Goal: Navigation & Orientation: Find specific page/section

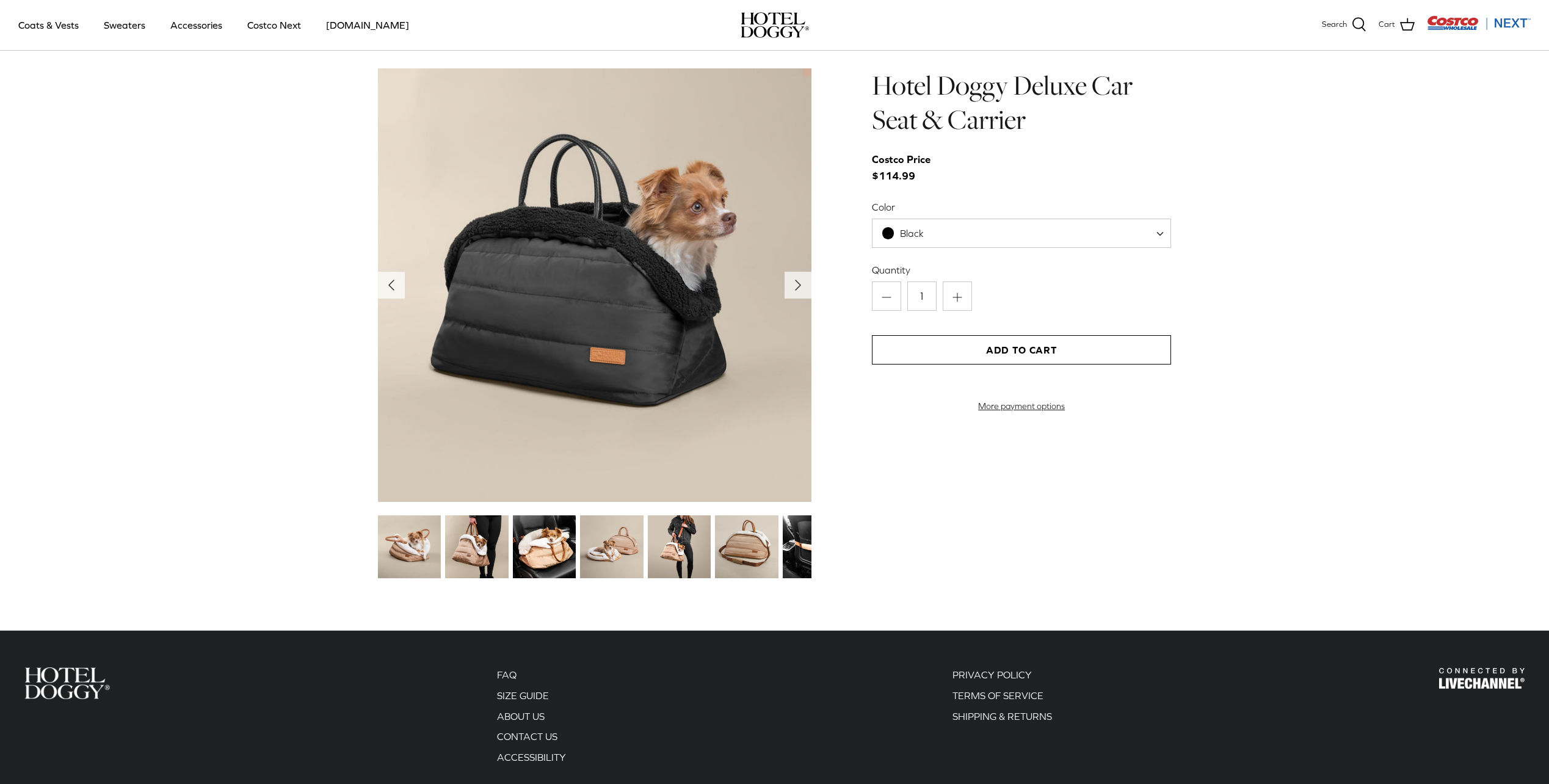
scroll to position [1404, 0]
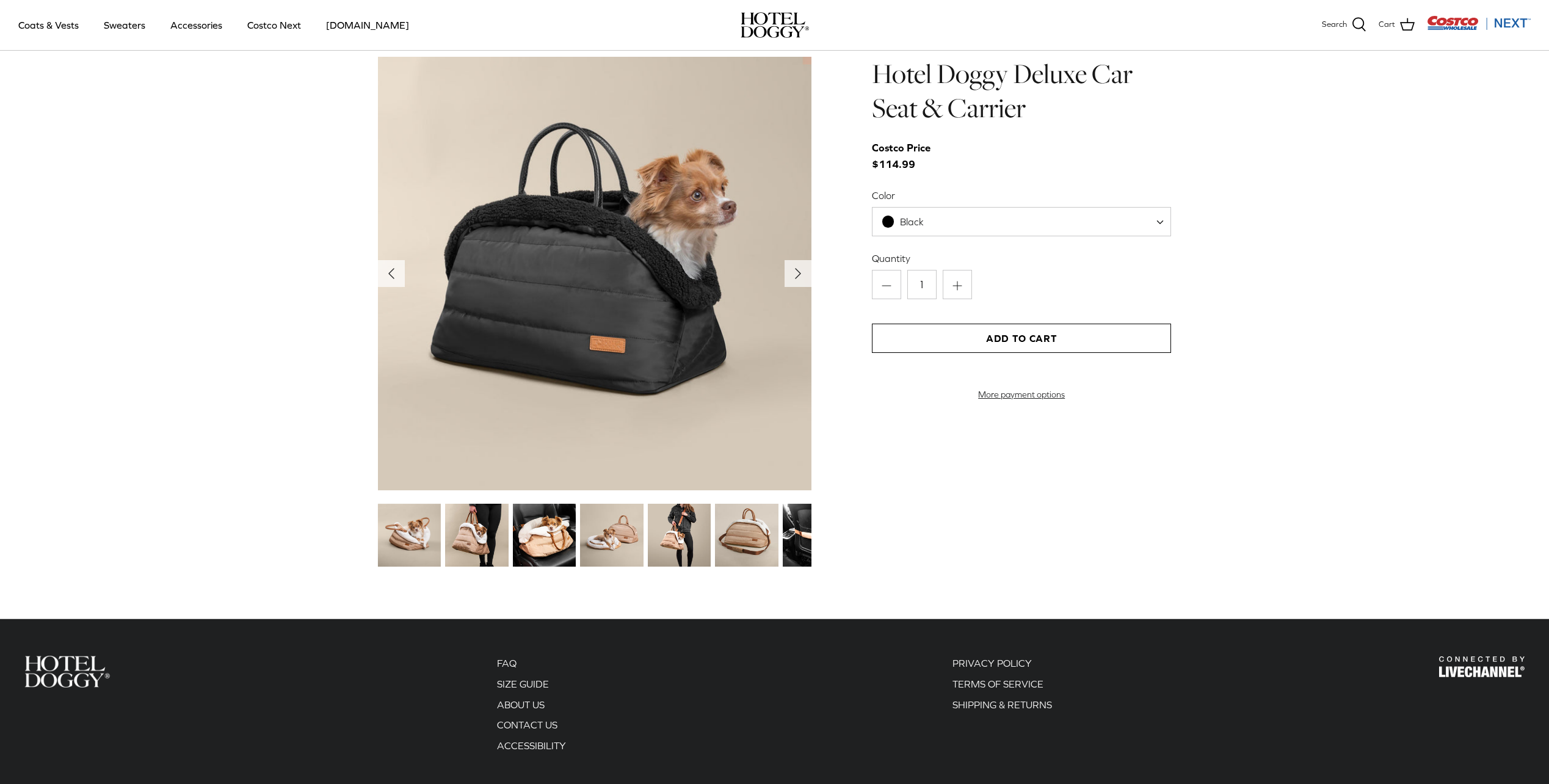
click at [413, 528] on img at bounding box center [409, 535] width 63 height 63
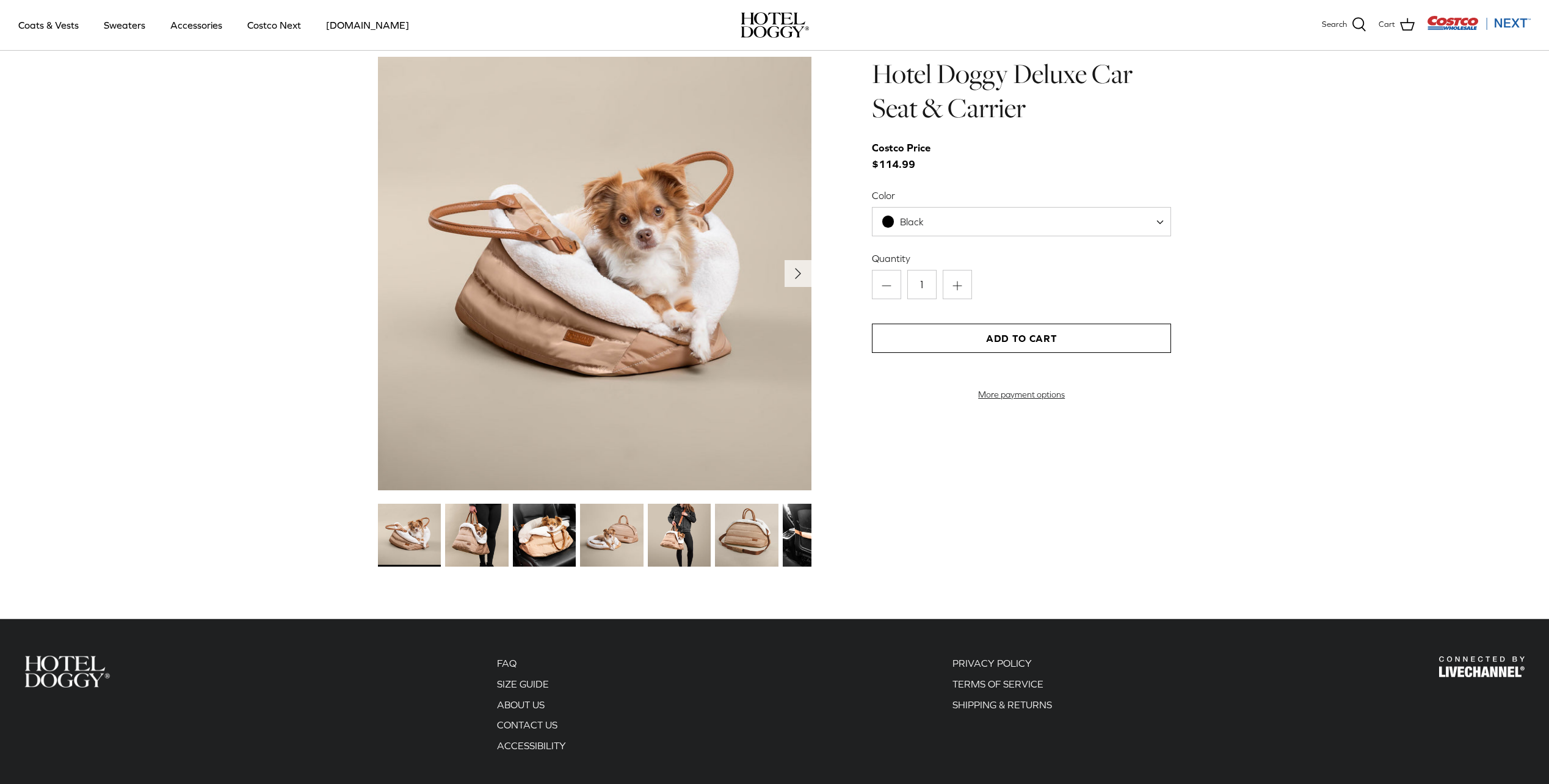
click at [486, 532] on img at bounding box center [477, 535] width 63 height 63
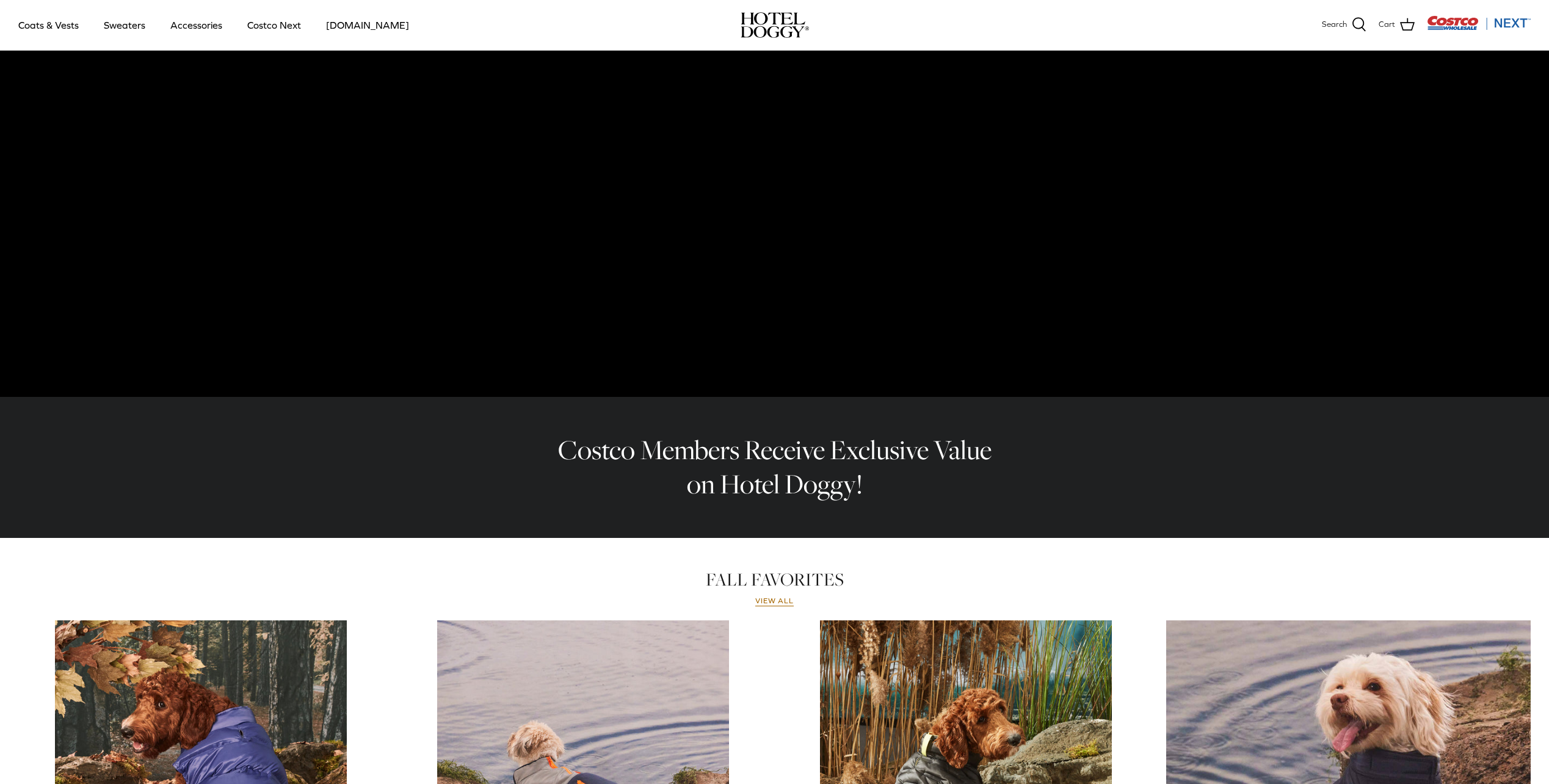
scroll to position [0, 0]
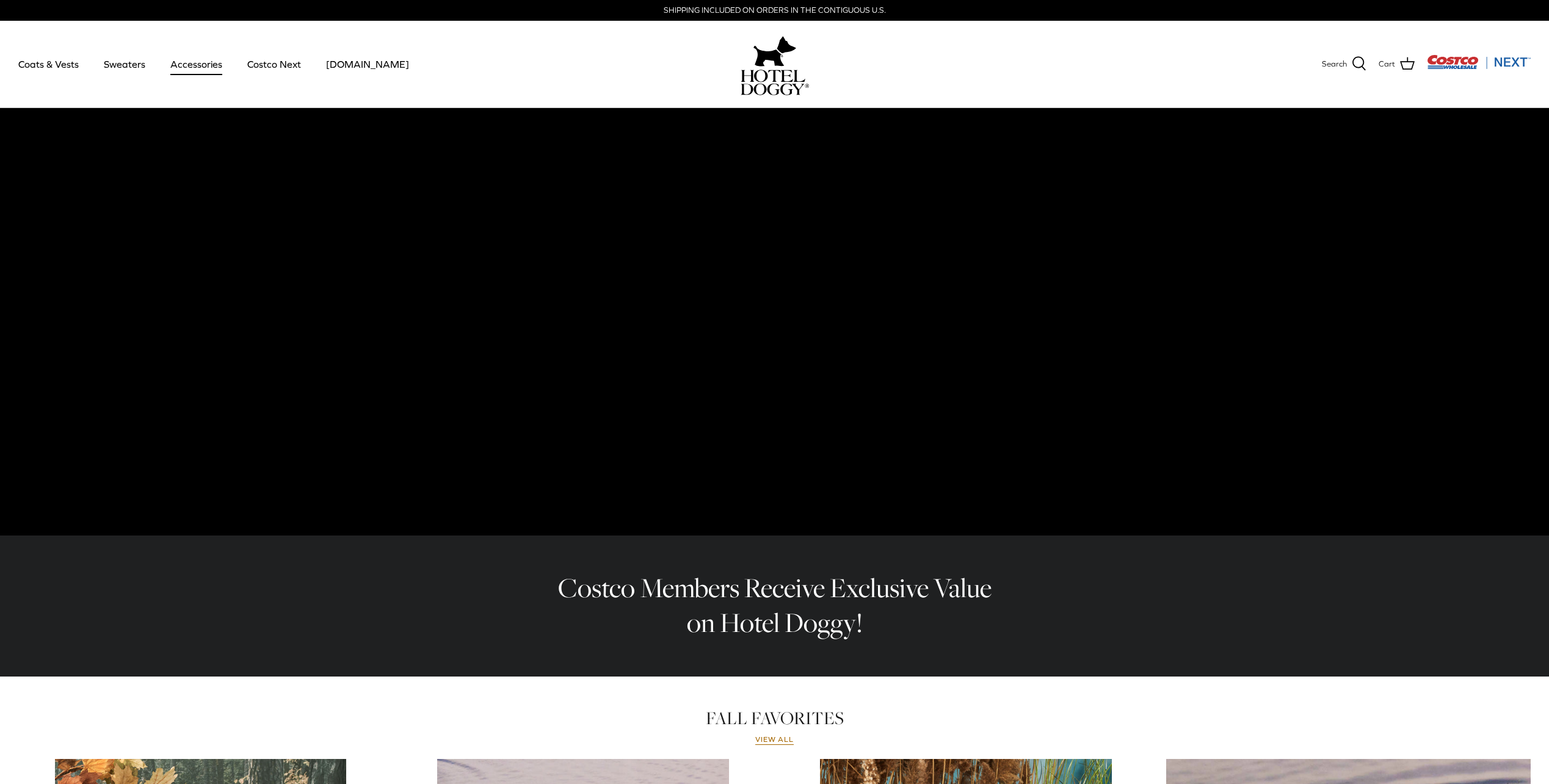
click at [197, 66] on link "Accessories" at bounding box center [196, 64] width 74 height 42
